Goal: Task Accomplishment & Management: Use online tool/utility

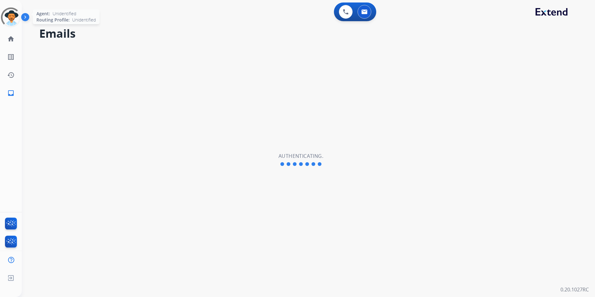
click at [13, 16] on div at bounding box center [10, 17] width 27 height 27
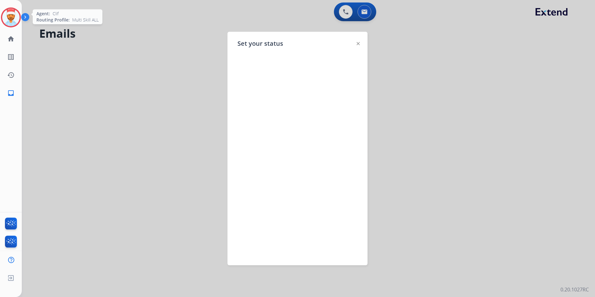
click at [358, 43] on img at bounding box center [357, 43] width 3 height 3
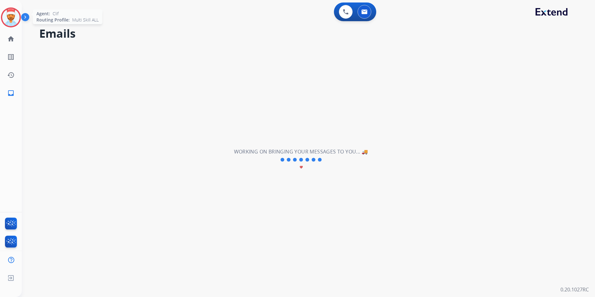
click at [11, 11] on img at bounding box center [10, 17] width 17 height 17
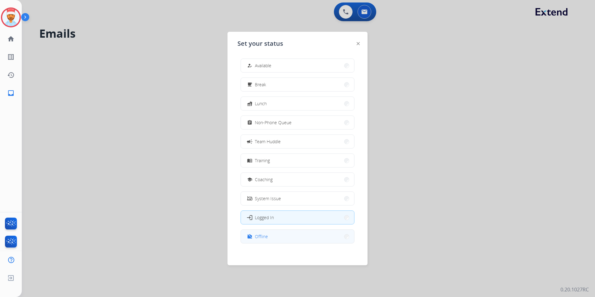
click at [269, 237] on button "work_off Offline" at bounding box center [297, 236] width 113 height 13
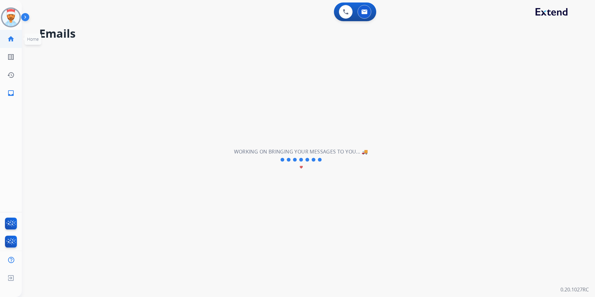
click at [13, 36] on mat-icon "home" at bounding box center [10, 38] width 7 height 7
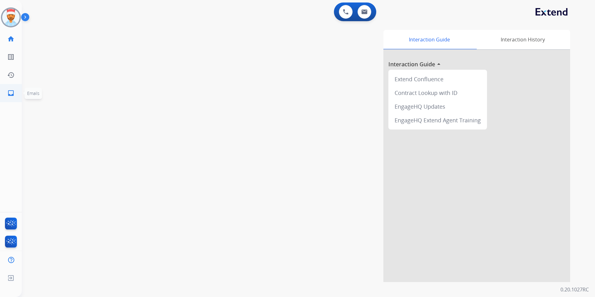
click at [10, 93] on mat-icon "inbox" at bounding box center [10, 92] width 7 height 7
select select "**********"
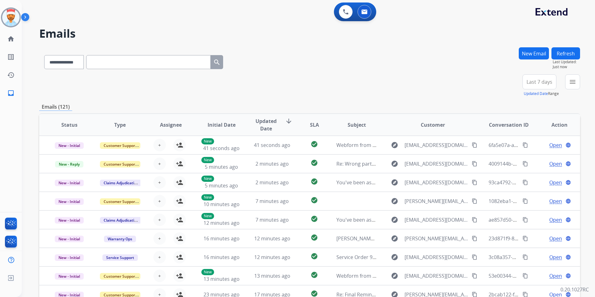
drag, startPoint x: 579, startPoint y: 83, endPoint x: 564, endPoint y: 83, distance: 15.5
click at [575, 83] on button "menu" at bounding box center [572, 81] width 15 height 15
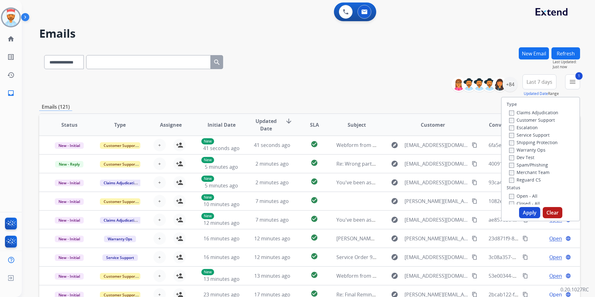
click at [393, 90] on div "**********" at bounding box center [309, 85] width 540 height 22
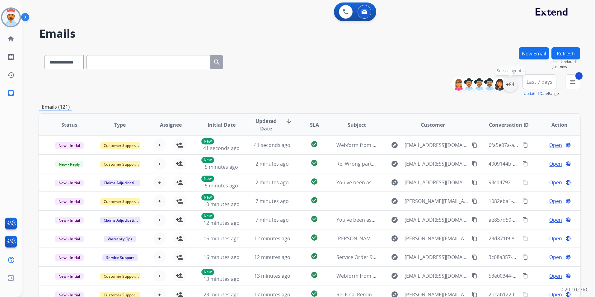
click at [507, 85] on div "+84" at bounding box center [509, 84] width 15 height 15
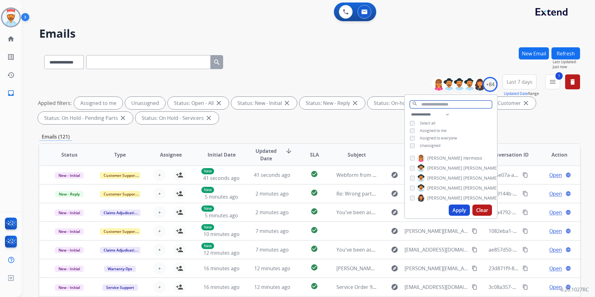
click at [435, 107] on input "text" at bounding box center [451, 104] width 82 height 8
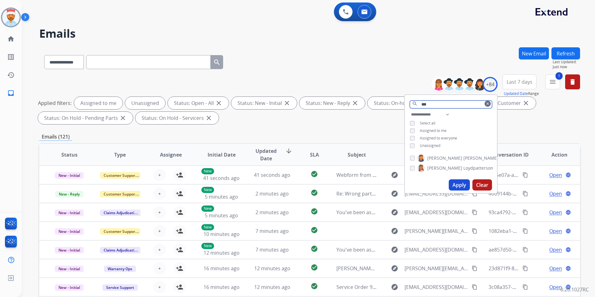
type input "***"
click at [463, 182] on button "Apply" at bounding box center [458, 184] width 21 height 11
click at [460, 183] on button "Apply" at bounding box center [458, 184] width 21 height 11
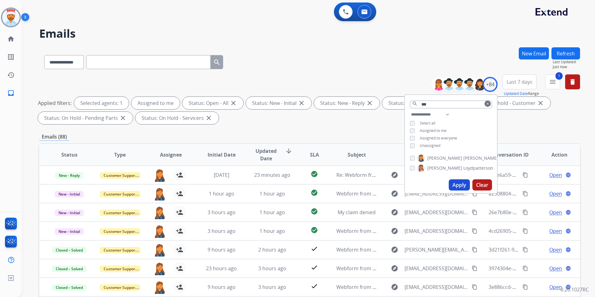
drag, startPoint x: 454, startPoint y: 183, endPoint x: 444, endPoint y: 179, distance: 10.9
click at [454, 183] on button "Apply" at bounding box center [458, 184] width 21 height 11
click at [373, 121] on div "Applied filters: Selected agents: 1 Assigned to me Status: Open - All close Sta…" at bounding box center [308, 110] width 540 height 27
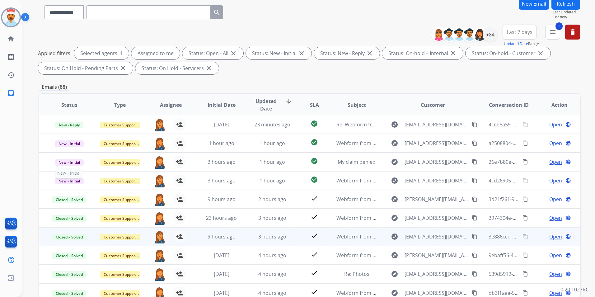
scroll to position [62, 0]
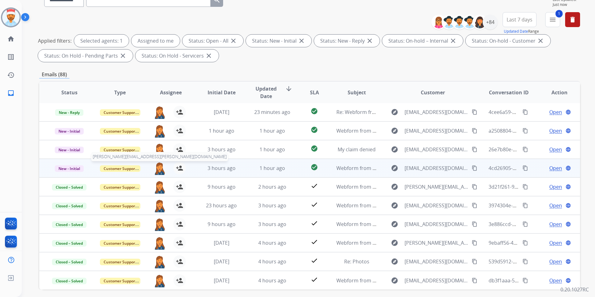
click at [158, 167] on img at bounding box center [159, 168] width 12 height 13
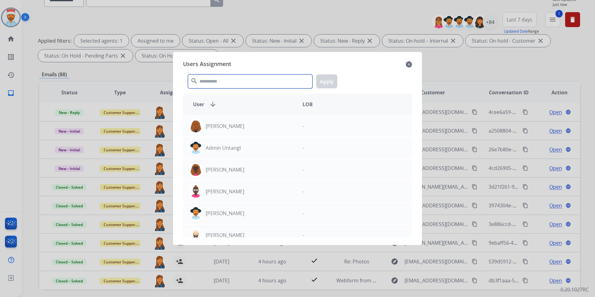
click at [212, 79] on input "text" at bounding box center [250, 81] width 124 height 14
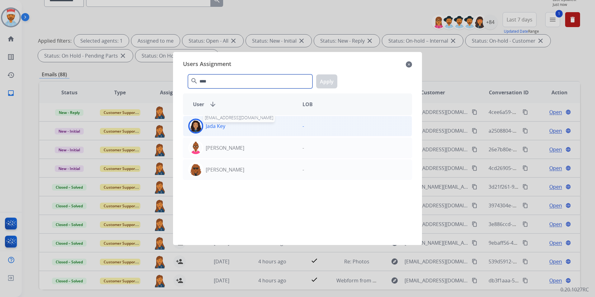
type input "****"
drag, startPoint x: 220, startPoint y: 128, endPoint x: 240, endPoint y: 127, distance: 20.6
click at [220, 128] on p "Jada Key" at bounding box center [216, 125] width 20 height 7
click at [329, 78] on button "Apply" at bounding box center [326, 81] width 21 height 14
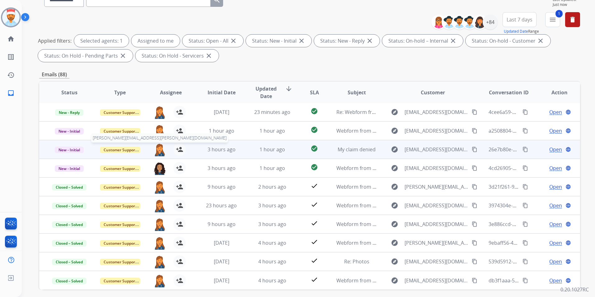
click at [158, 151] on img at bounding box center [159, 149] width 12 height 13
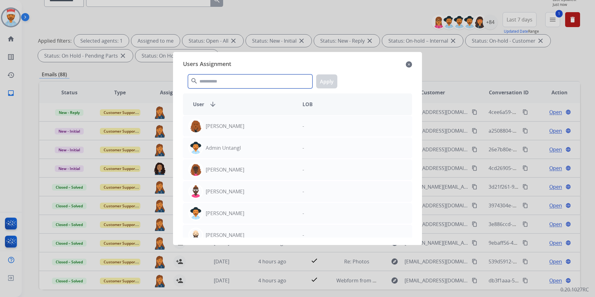
click at [226, 82] on input "text" at bounding box center [250, 81] width 124 height 14
click at [222, 84] on input "text" at bounding box center [250, 81] width 124 height 14
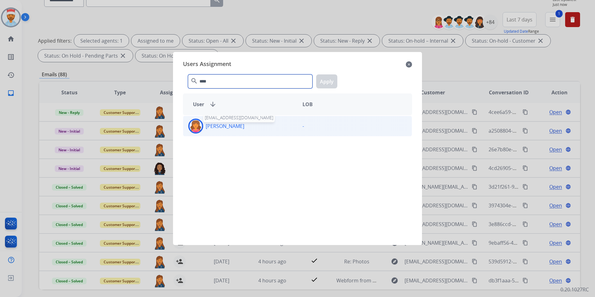
type input "****"
click at [227, 128] on p "Breaunna Curtis-McGuire" at bounding box center [225, 125] width 39 height 7
click at [322, 82] on button "Apply" at bounding box center [326, 81] width 21 height 14
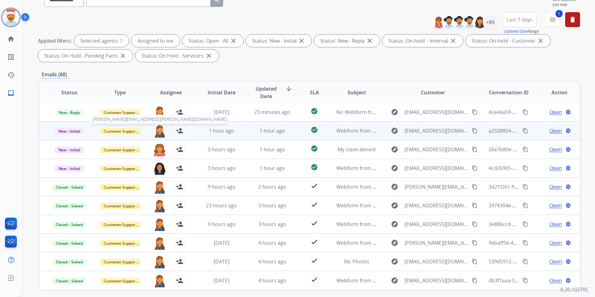
click at [156, 131] on img at bounding box center [159, 130] width 12 height 13
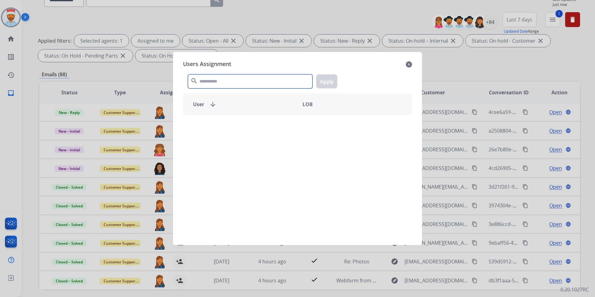
click at [214, 81] on input "text" at bounding box center [250, 81] width 124 height 14
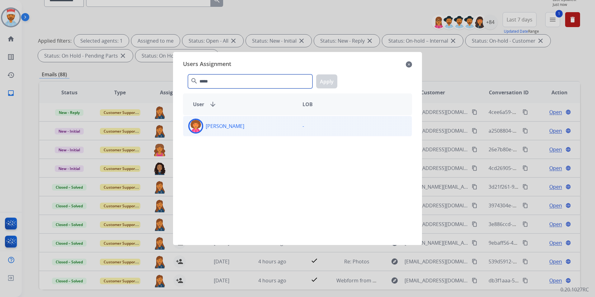
type input "*****"
click at [244, 128] on div "Tasia Smith" at bounding box center [240, 125] width 114 height 15
click at [334, 80] on button "Apply" at bounding box center [326, 81] width 21 height 14
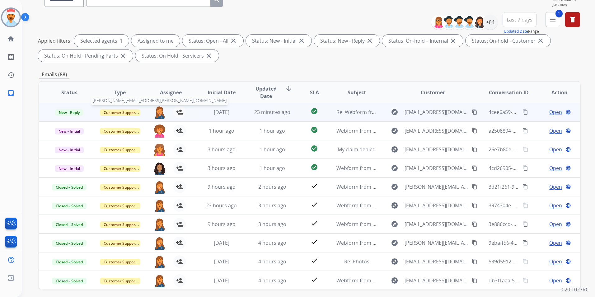
click at [156, 112] on img at bounding box center [159, 112] width 12 height 13
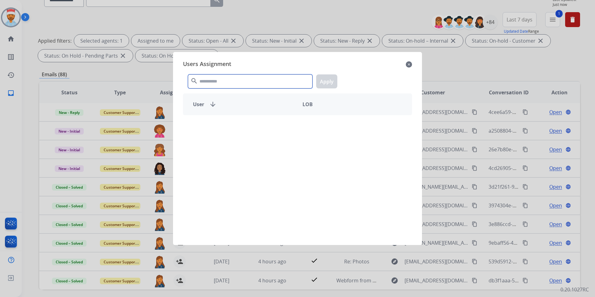
click at [242, 79] on input "text" at bounding box center [250, 81] width 124 height 14
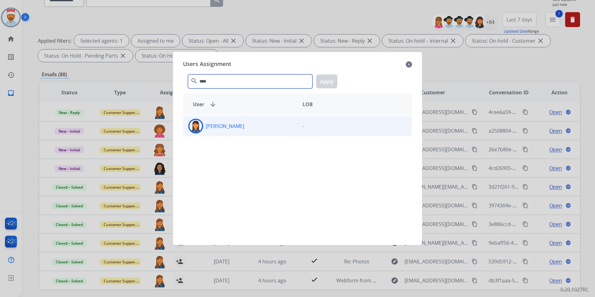
type input "****"
click at [219, 130] on div "Jennifer Kerstetter" at bounding box center [240, 125] width 114 height 15
drag, startPoint x: 320, startPoint y: 82, endPoint x: 325, endPoint y: 86, distance: 6.2
click at [321, 82] on button "Apply" at bounding box center [326, 81] width 21 height 14
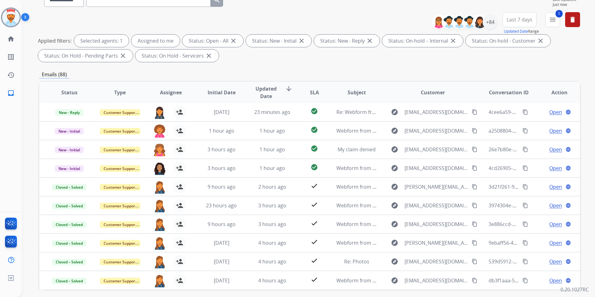
click at [327, 68] on div "**********" at bounding box center [309, 153] width 540 height 336
